Goal: Information Seeking & Learning: Understand process/instructions

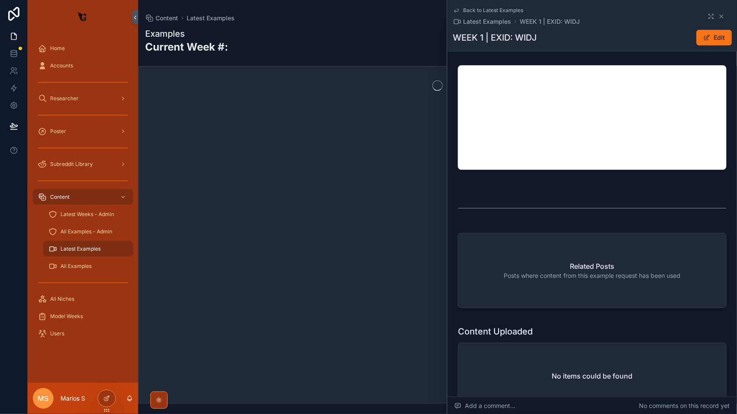
click at [201, 376] on div "scrollable content" at bounding box center [437, 234] width 599 height 337
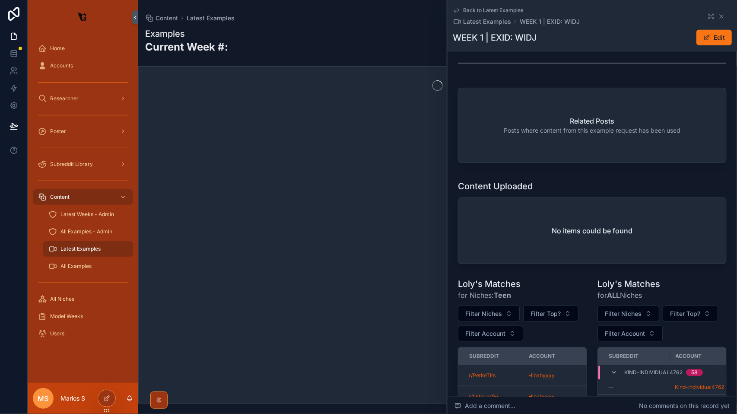
scroll to position [336, 0]
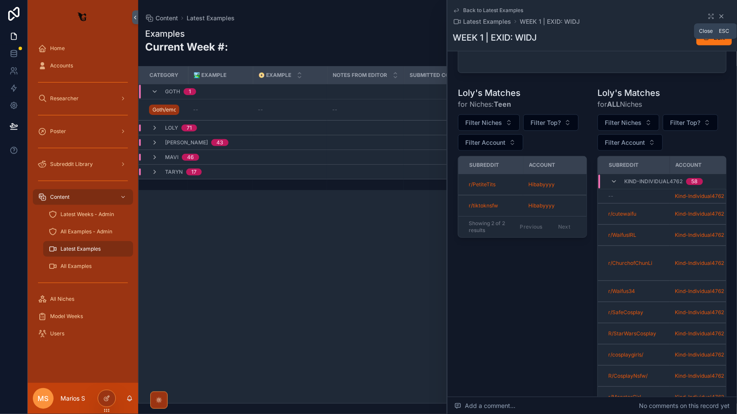
click at [719, 15] on icon "scrollable content" at bounding box center [721, 16] width 7 height 7
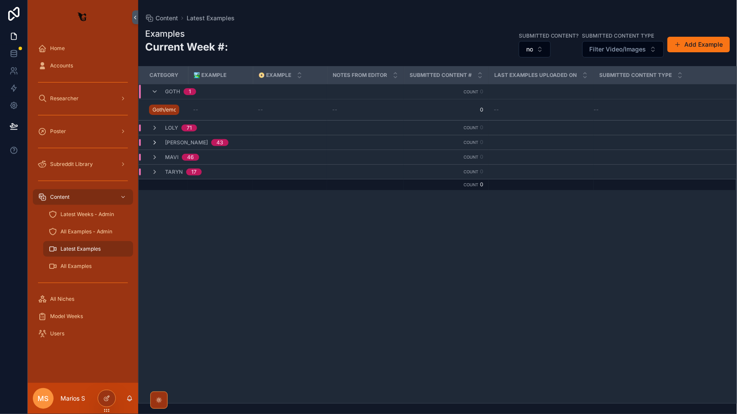
click at [153, 140] on icon "scrollable content" at bounding box center [154, 142] width 7 height 7
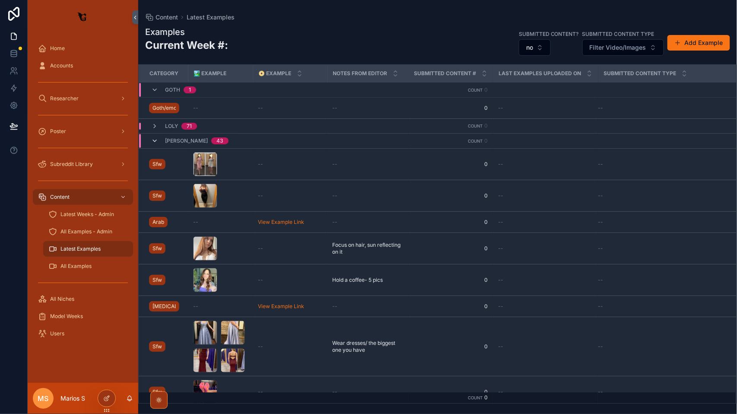
click at [156, 139] on icon "scrollable content" at bounding box center [154, 140] width 7 height 7
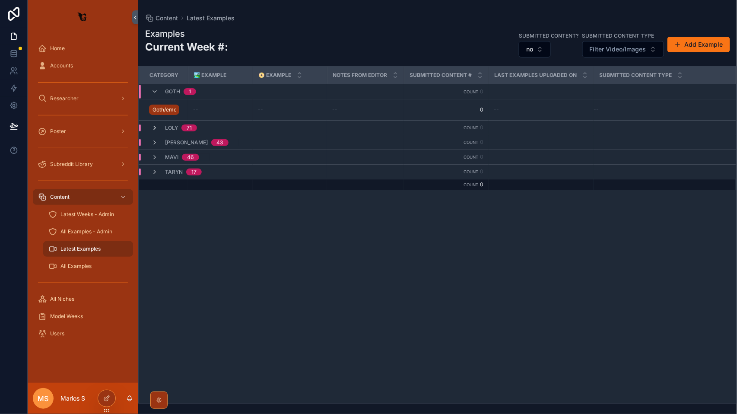
click at [156, 128] on icon "scrollable content" at bounding box center [154, 127] width 7 height 7
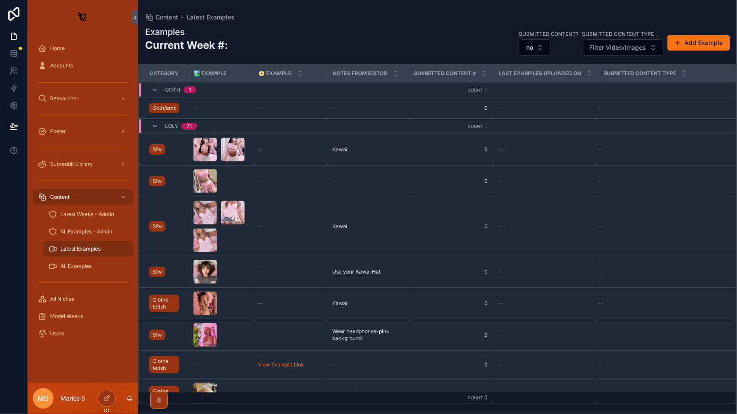
click at [150, 124] on div "Loly 71" at bounding box center [174, 126] width 67 height 14
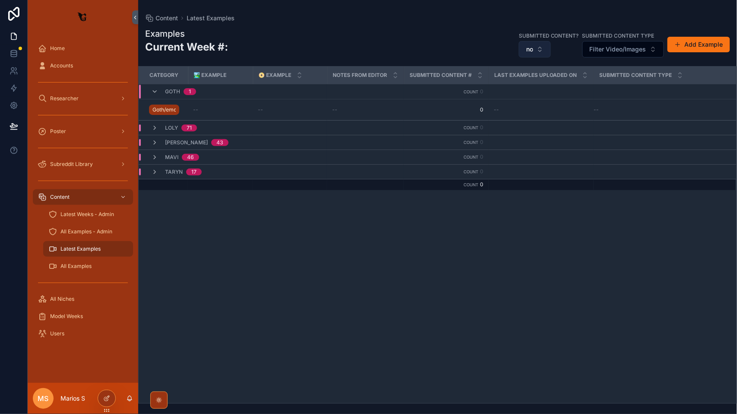
click at [542, 47] on button "no" at bounding box center [535, 49] width 32 height 16
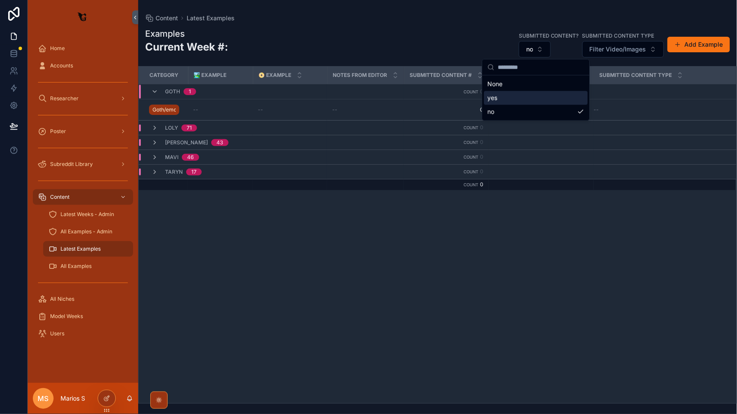
click at [515, 95] on div "yes" at bounding box center [536, 98] width 104 height 14
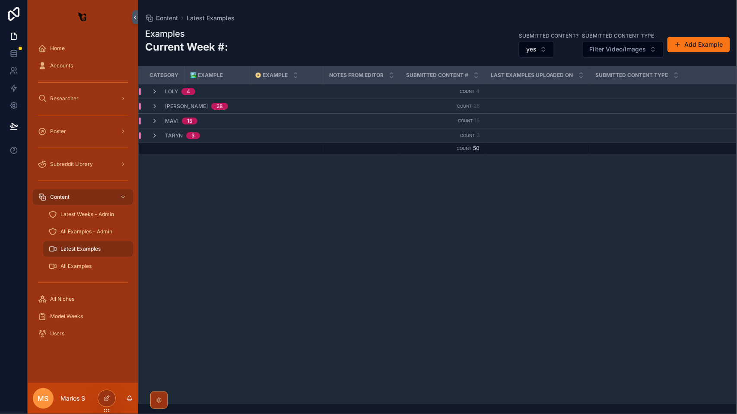
click at [214, 114] on td "Mavi 15" at bounding box center [231, 121] width 185 height 15
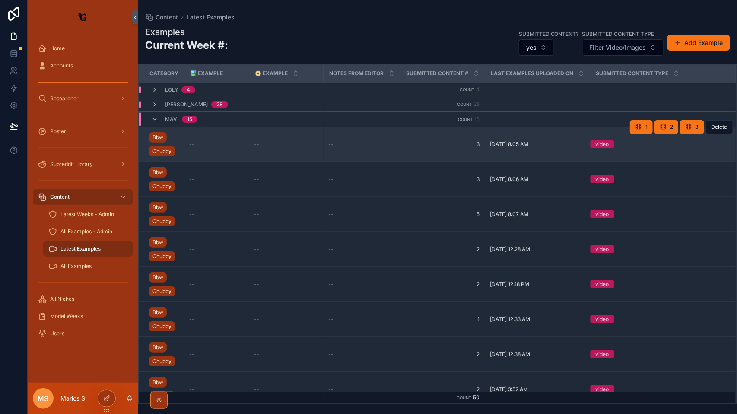
click at [205, 141] on div "--" at bounding box center [217, 144] width 54 height 7
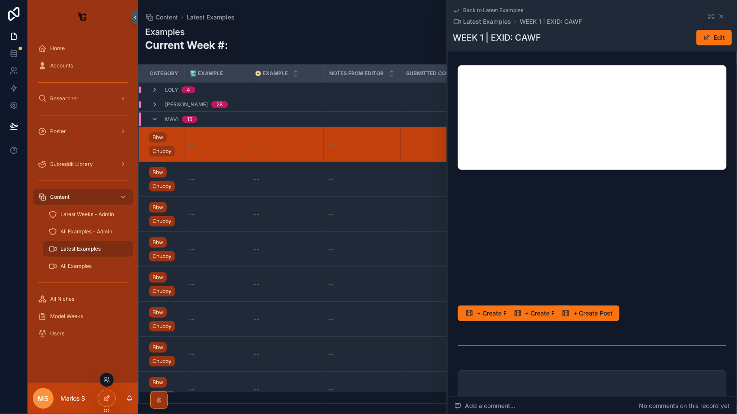
click at [107, 396] on icon at bounding box center [106, 398] width 7 height 7
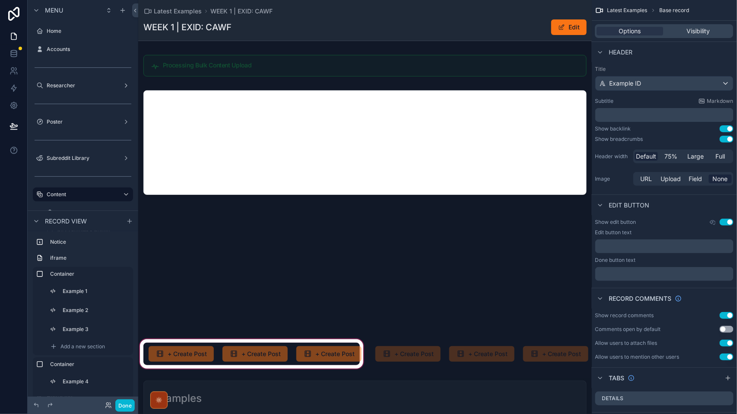
click at [184, 353] on div "scrollable content" at bounding box center [251, 353] width 227 height 33
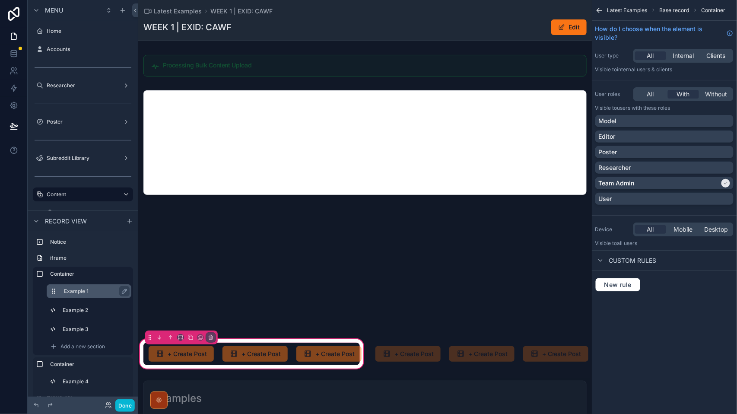
click at [87, 290] on label "Example 1" at bounding box center [94, 291] width 60 height 7
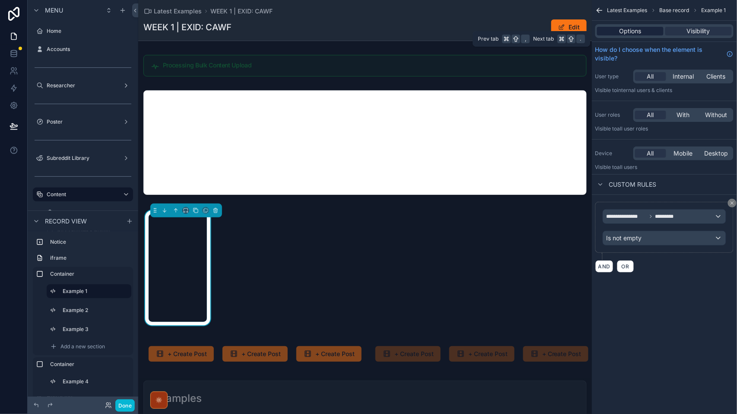
click at [642, 33] on div "Options" at bounding box center [630, 31] width 67 height 9
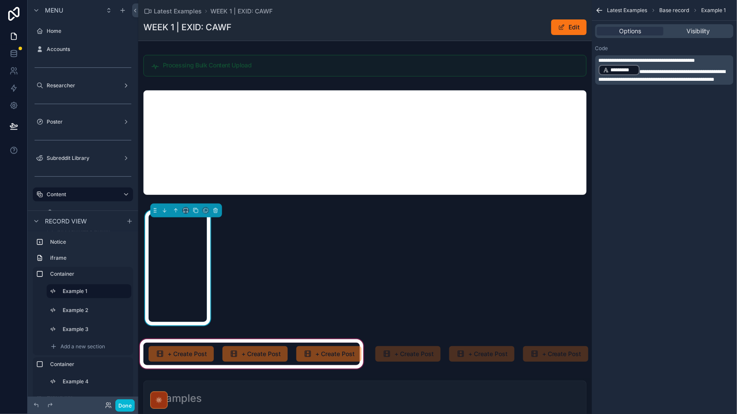
click at [223, 364] on div "scrollable content" at bounding box center [251, 353] width 227 height 33
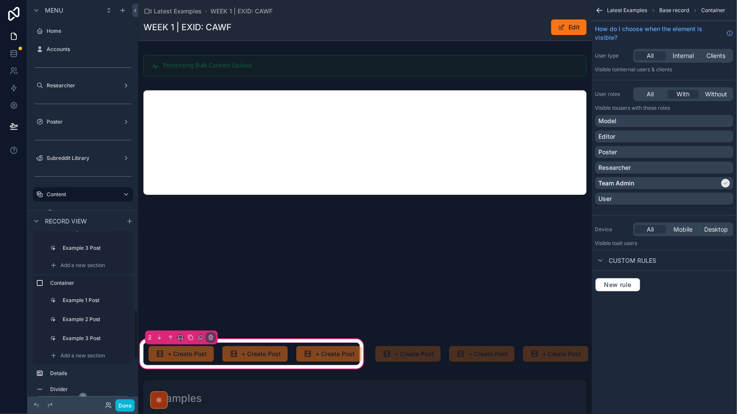
scroll to position [257, 0]
click at [680, 64] on div "User type All Internal Clients Visible to Internal users & clients" at bounding box center [664, 60] width 145 height 31
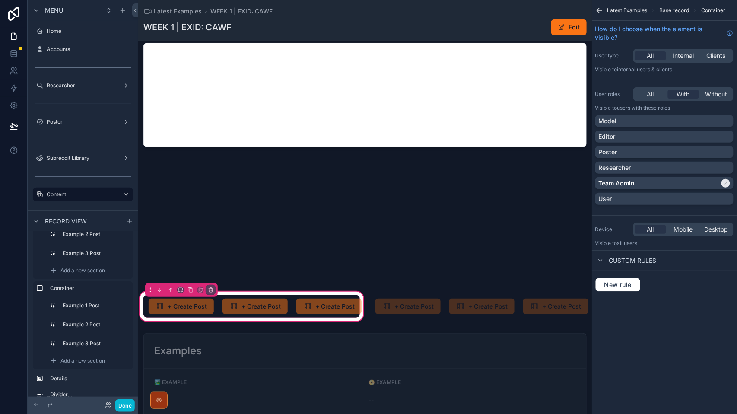
scroll to position [61, 0]
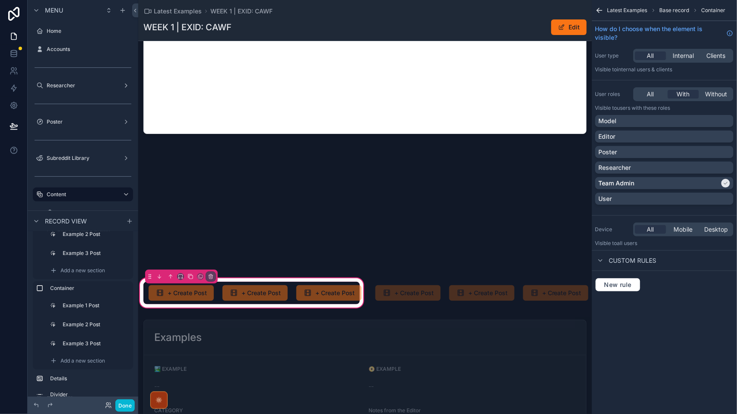
click at [614, 268] on div "Custom rules" at bounding box center [664, 260] width 145 height 21
click at [602, 263] on icon "scrollable content" at bounding box center [600, 260] width 7 height 7
click at [693, 230] on span "Mobile" at bounding box center [683, 229] width 19 height 9
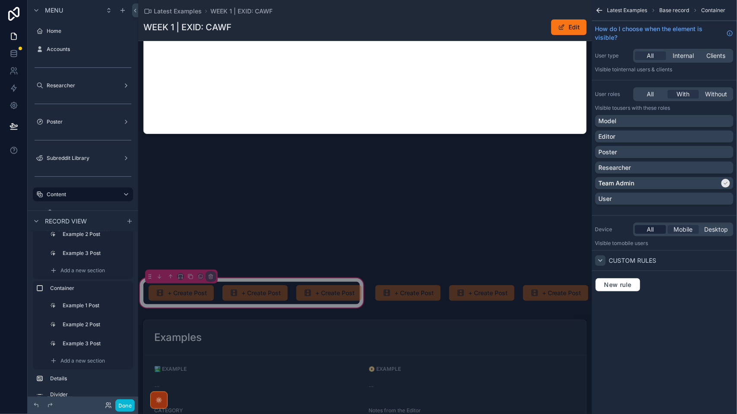
click at [651, 231] on span "All" at bounding box center [650, 229] width 7 height 9
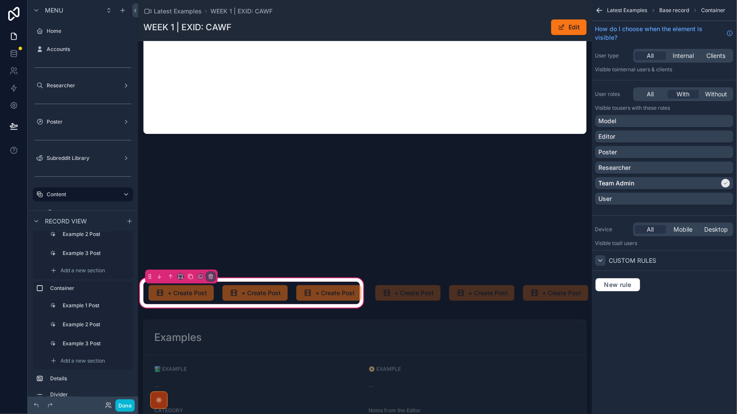
click at [676, 9] on span "Base record" at bounding box center [675, 10] width 30 height 7
click at [188, 298] on div "scrollable content" at bounding box center [177, 293] width 69 height 22
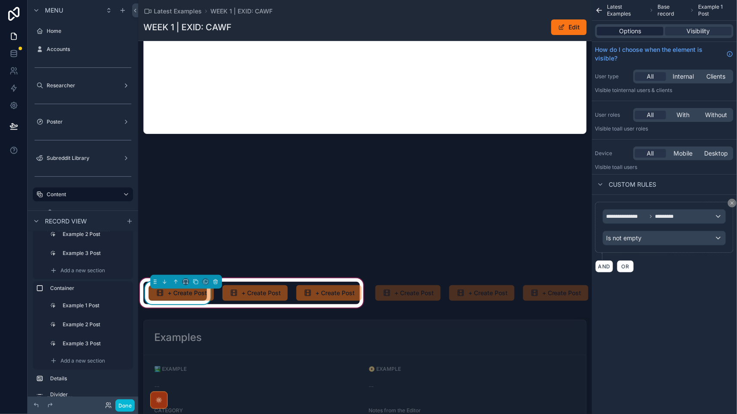
click at [636, 30] on span "Options" at bounding box center [631, 31] width 22 height 9
